Goal: Transaction & Acquisition: Register for event/course

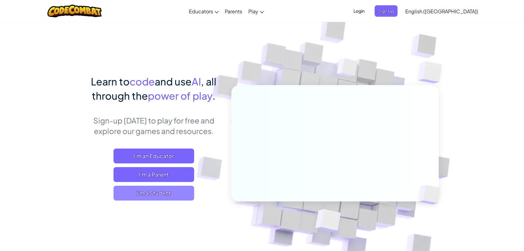
click at [172, 195] on span "I'm a Student" at bounding box center [153, 193] width 81 height 15
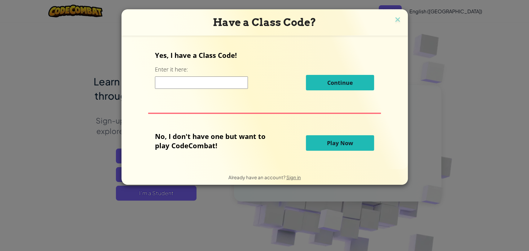
click at [225, 81] on input at bounding box center [201, 83] width 93 height 12
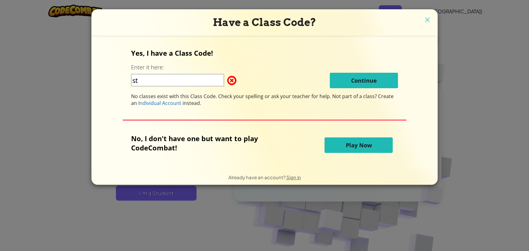
type input "StopHidePull"
click at [379, 78] on div "Yes, I have a Class Code! Enter it here: StopHidePull Continue No classes exist…" at bounding box center [265, 103] width 334 height 122
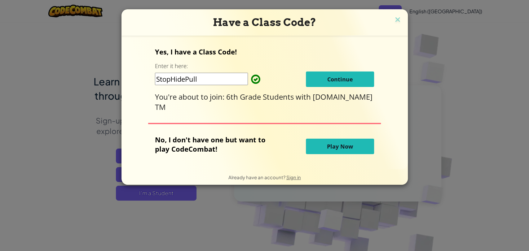
click at [341, 77] on span "Continue" at bounding box center [340, 79] width 26 height 7
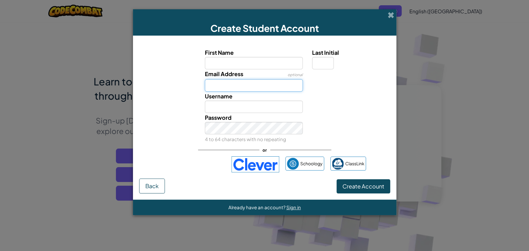
click at [243, 84] on input "Email Address" at bounding box center [254, 85] width 98 height 12
paste input "[EMAIL_ADDRESS][DATE][DOMAIN_NAME]"
type input "[EMAIL_ADDRESS][DATE][DOMAIN_NAME]"
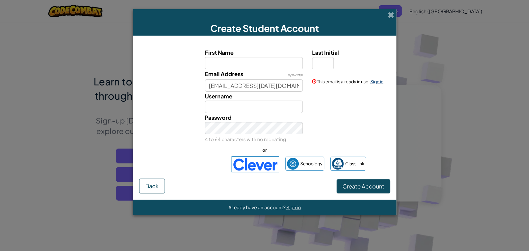
click at [379, 81] on link "Sign in" at bounding box center [377, 82] width 13 height 6
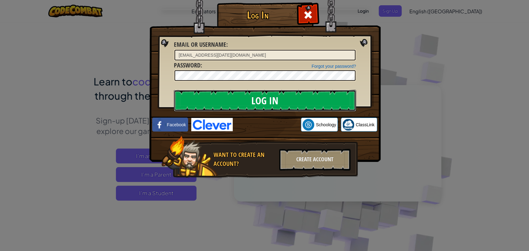
click at [232, 97] on input "Log In" at bounding box center [265, 101] width 182 height 22
